Goal: Check status

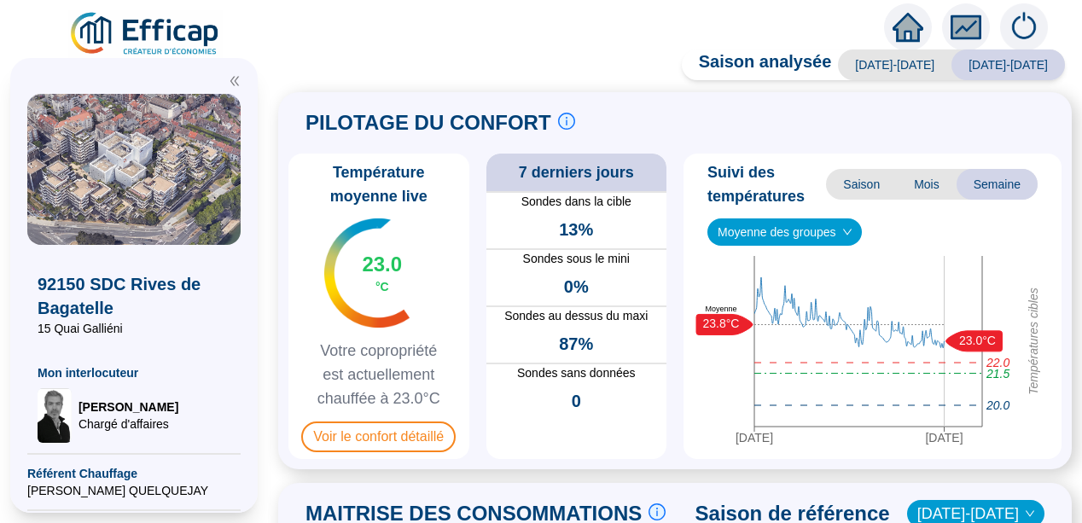
click at [295, 306] on div "PILOTAGE DU CONFORT Le pilotage du confort est fondamental pour le confort de t…" at bounding box center [675, 280] width 794 height 377
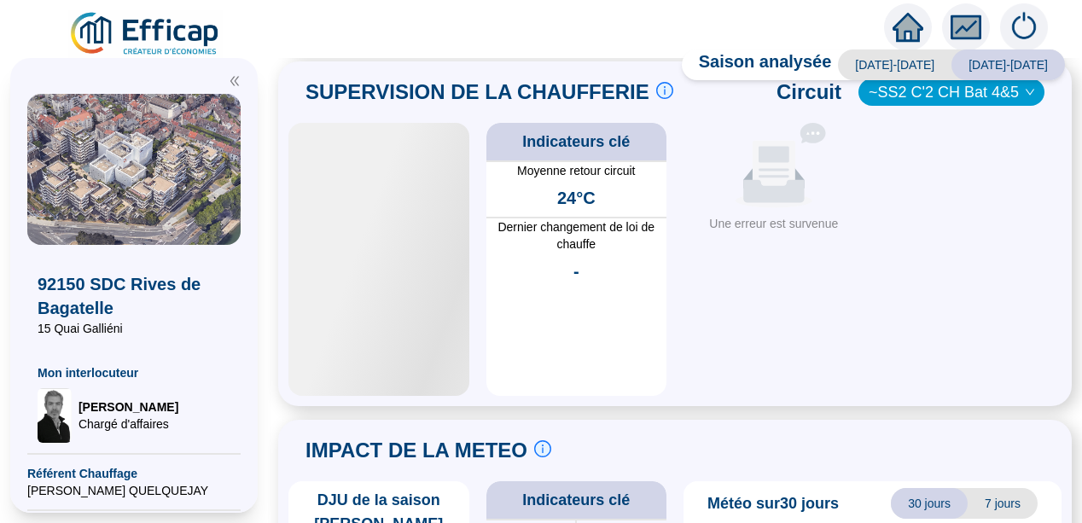
scroll to position [888, 0]
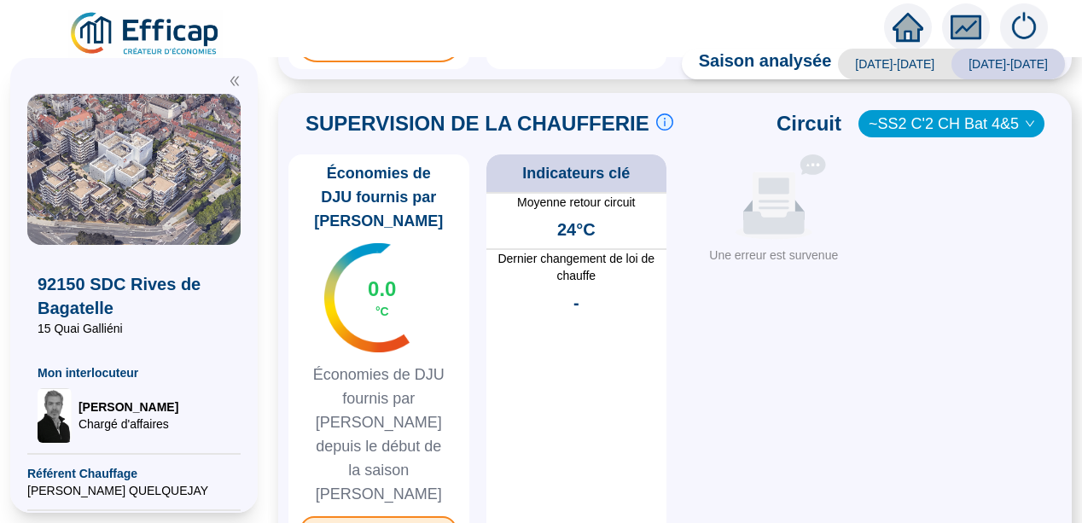
click at [385, 516] on span "Superviser ma chaufferie" at bounding box center [378, 529] width 156 height 27
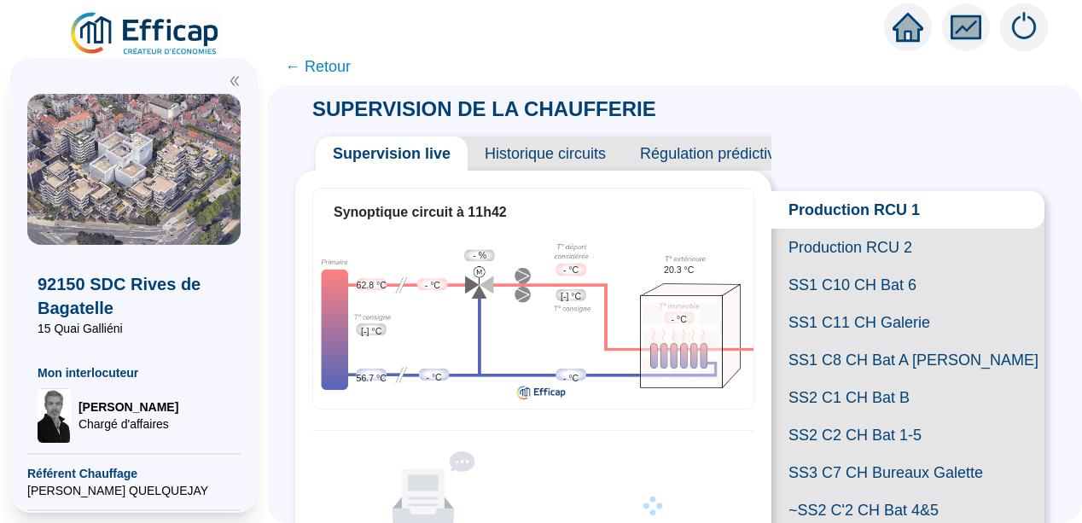
scroll to position [382, 0]
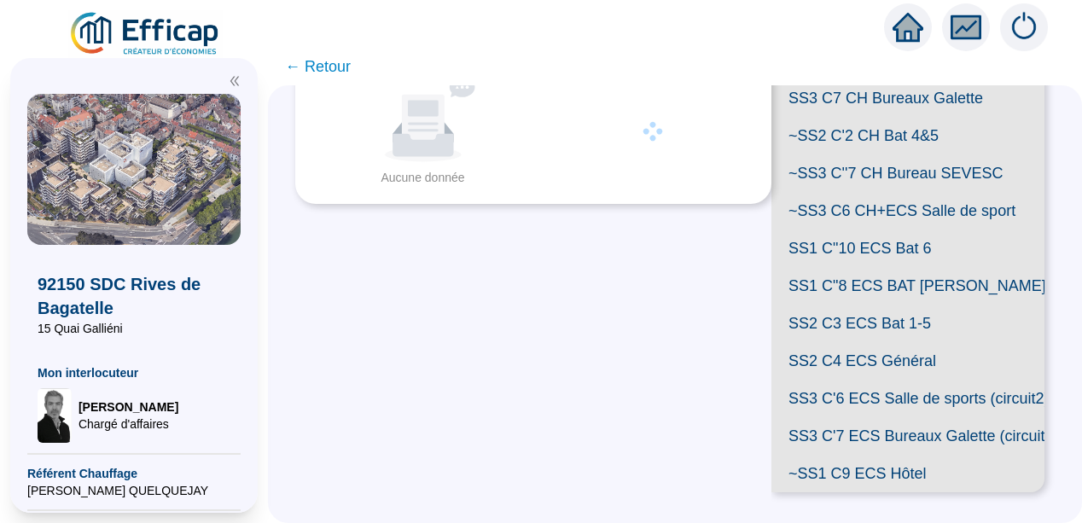
click at [901, 342] on span "SS2 C3 ECS Bat 1-5" at bounding box center [908, 324] width 273 height 38
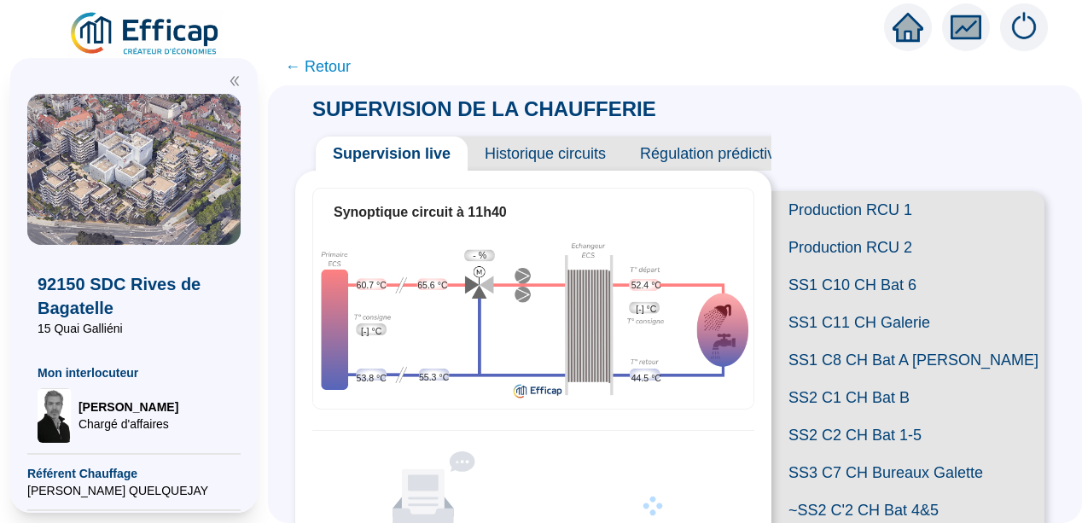
click at [667, 286] on img at bounding box center [533, 320] width 440 height 168
click at [570, 151] on span "Historique circuits" at bounding box center [545, 154] width 155 height 34
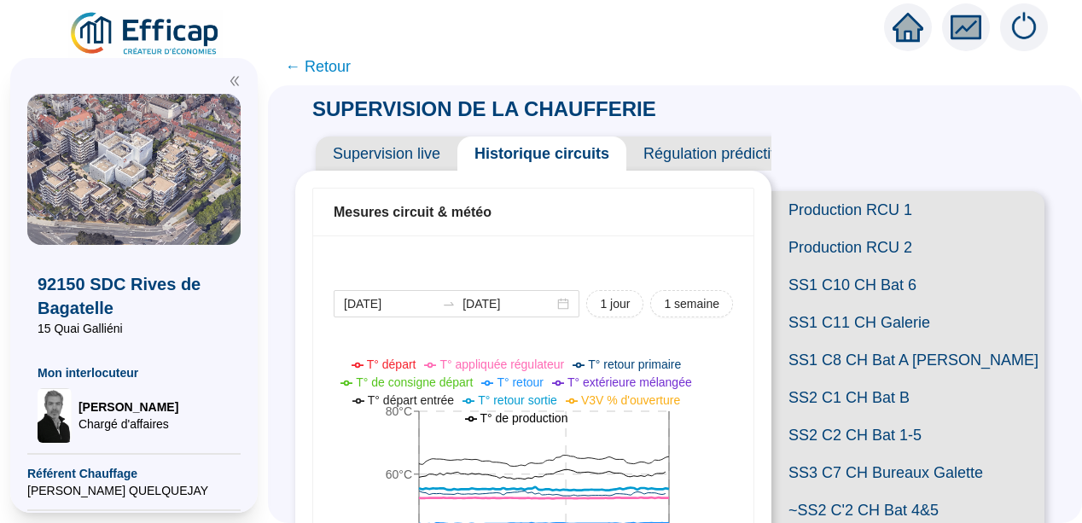
click at [406, 152] on span "Supervision live" at bounding box center [387, 154] width 142 height 34
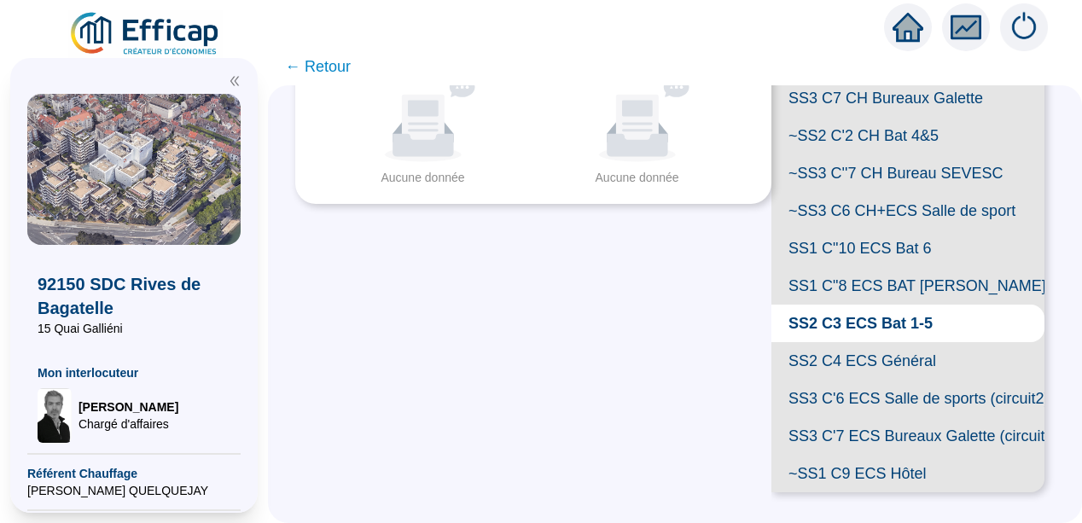
scroll to position [605, 0]
click at [861, 342] on span "SS2 C4 ECS Général" at bounding box center [908, 361] width 273 height 38
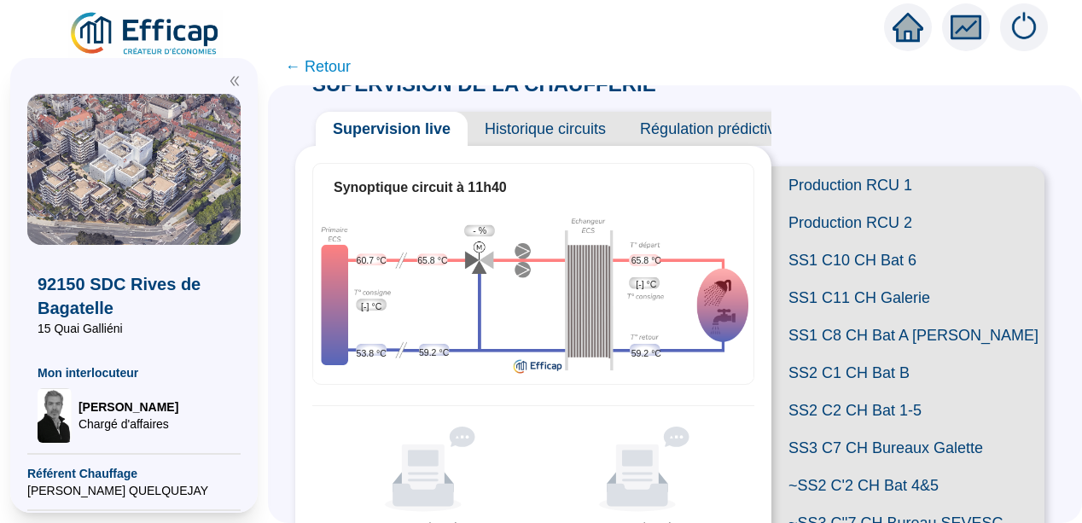
scroll to position [407, 0]
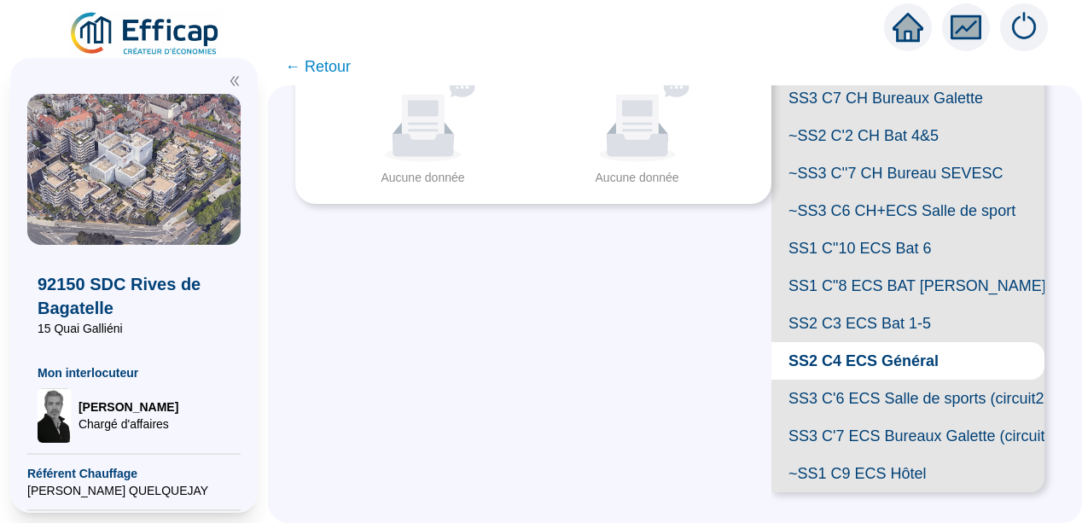
click at [919, 305] on span "SS1 C"8 ECS BAT [PERSON_NAME]" at bounding box center [908, 286] width 273 height 38
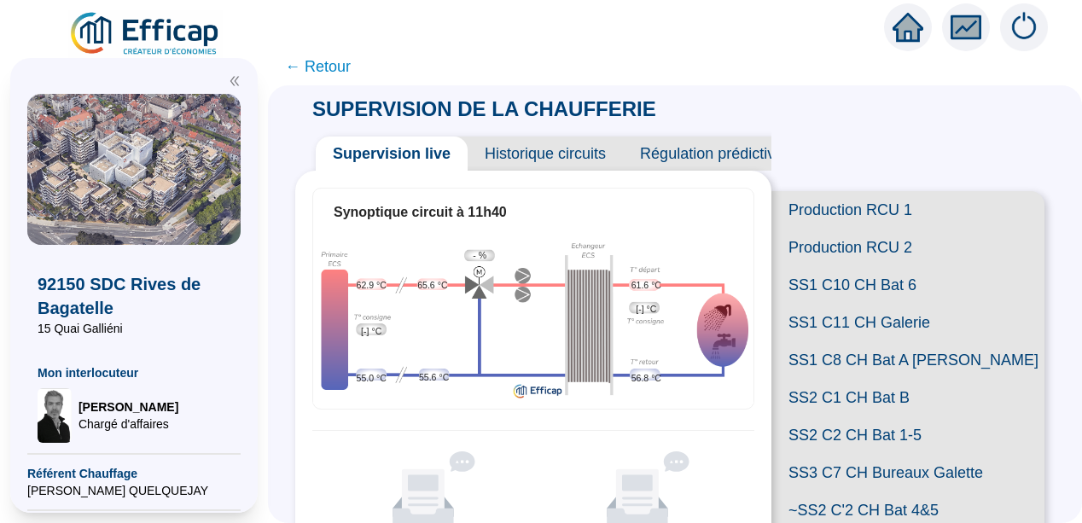
scroll to position [382, 0]
